Goal: Check status

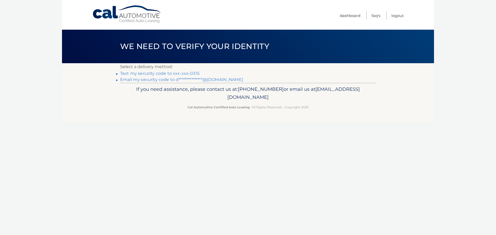
click at [179, 78] on link "**********" at bounding box center [181, 79] width 123 height 5
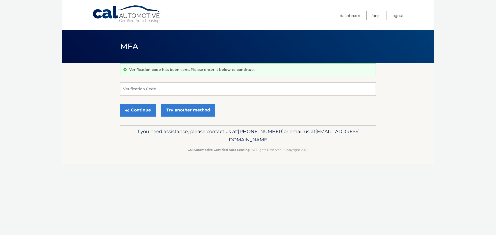
click at [175, 91] on input "Verification Code" at bounding box center [248, 89] width 256 height 13
click at [150, 93] on input "Verification Code" at bounding box center [248, 89] width 256 height 13
paste input "067630"
type input "067630"
click at [141, 108] on button "Continue" at bounding box center [138, 110] width 36 height 13
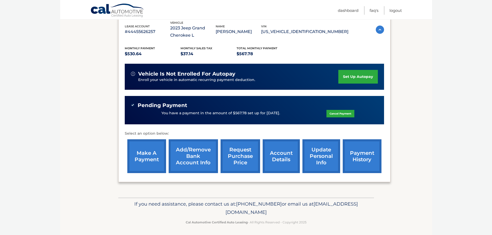
scroll to position [95, 0]
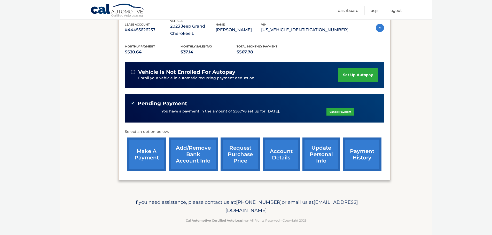
click at [279, 156] on link "account details" at bounding box center [281, 155] width 37 height 34
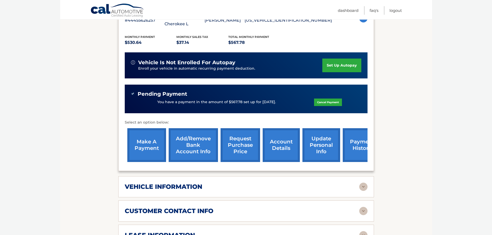
scroll to position [181, 0]
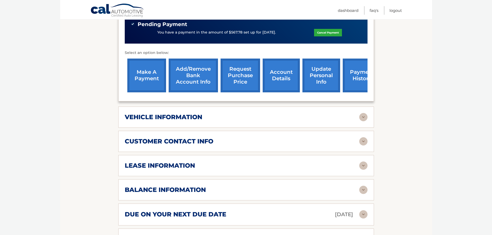
click at [224, 162] on div "lease information" at bounding box center [242, 166] width 234 height 8
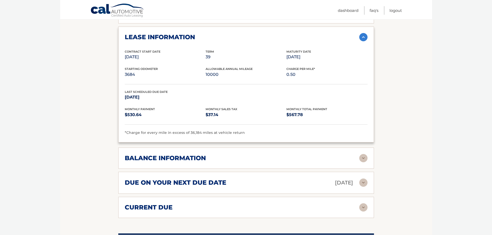
scroll to position [310, 0]
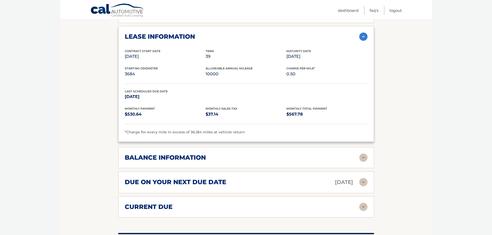
click at [179, 156] on h2 "balance information" at bounding box center [165, 158] width 81 height 8
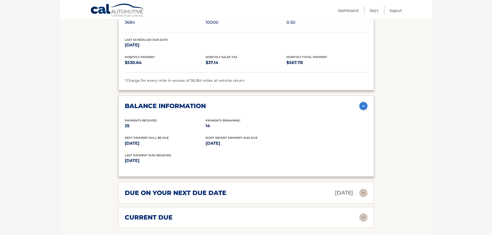
scroll to position [387, 0]
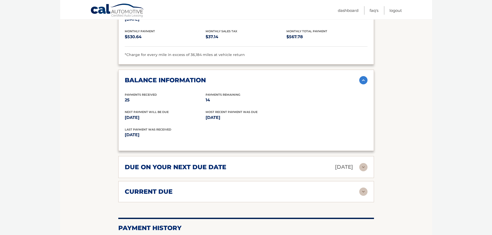
click at [174, 165] on h2 "due on your next due date" at bounding box center [175, 167] width 101 height 8
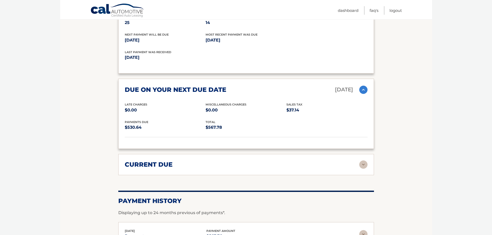
click at [171, 167] on h2 "current due" at bounding box center [149, 165] width 48 height 8
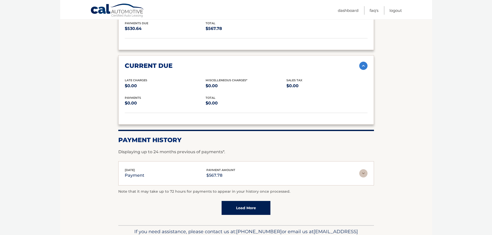
scroll to position [568, 0]
